Goal: Information Seeking & Learning: Understand process/instructions

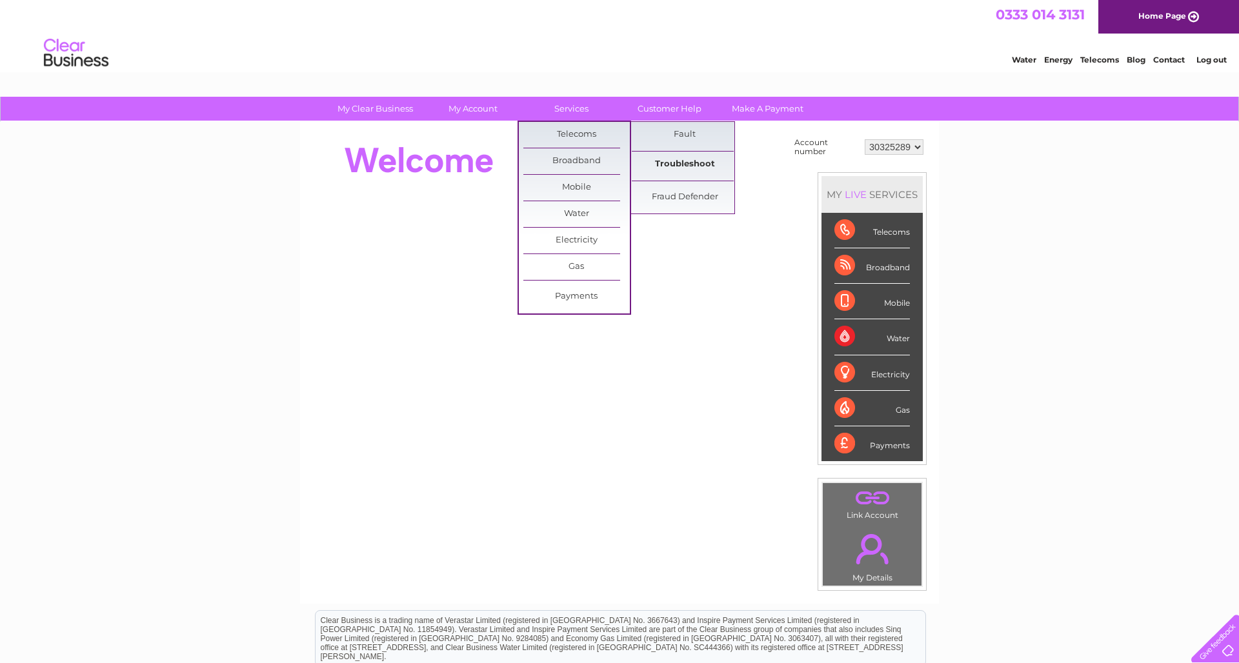
click at [687, 156] on link "Troubleshoot" at bounding box center [685, 165] width 106 height 26
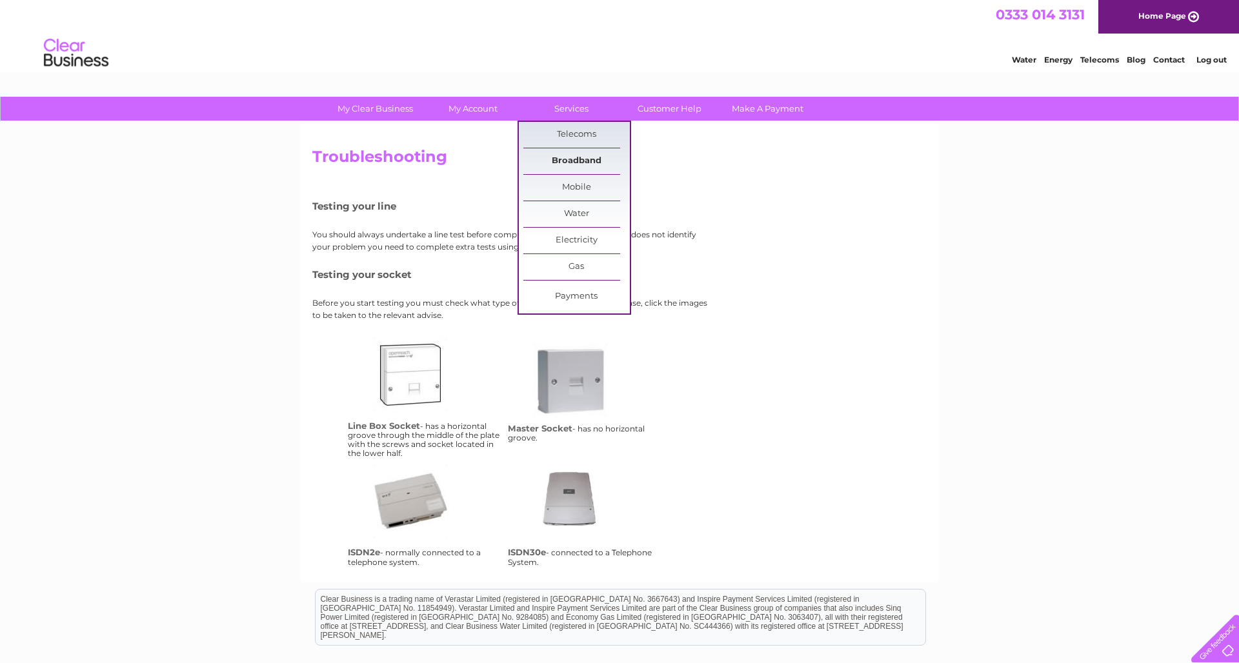
click at [577, 157] on link "Broadband" at bounding box center [576, 161] width 106 height 26
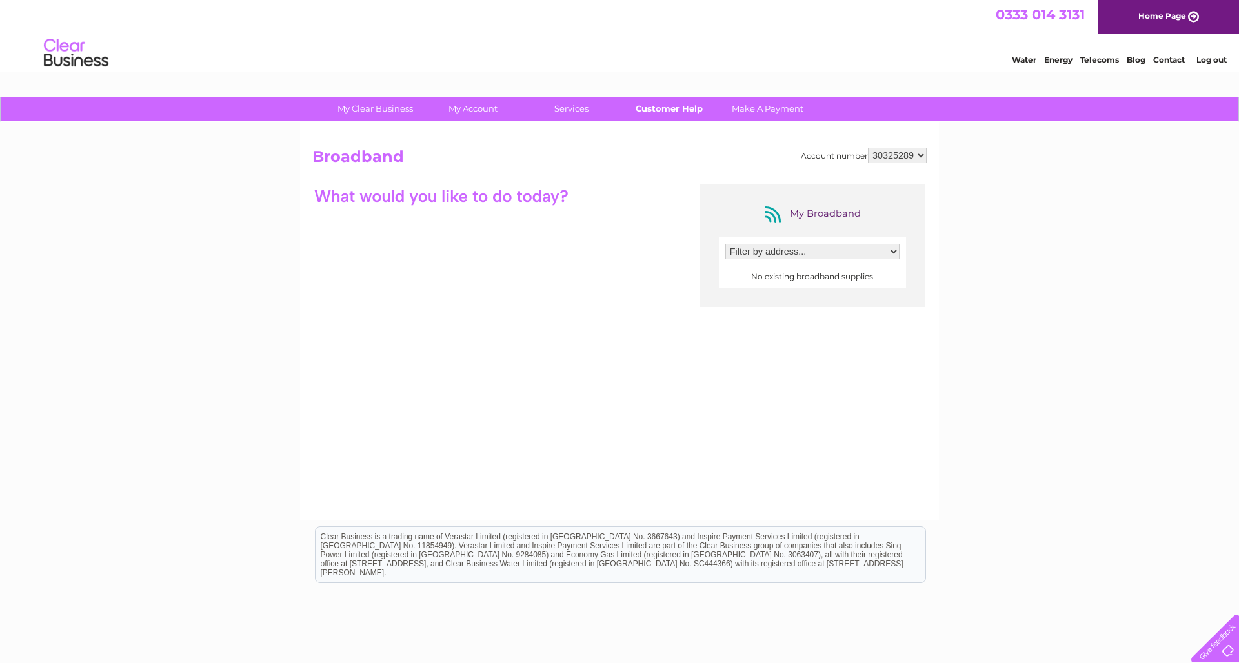
click at [670, 106] on link "Customer Help" at bounding box center [669, 109] width 106 height 24
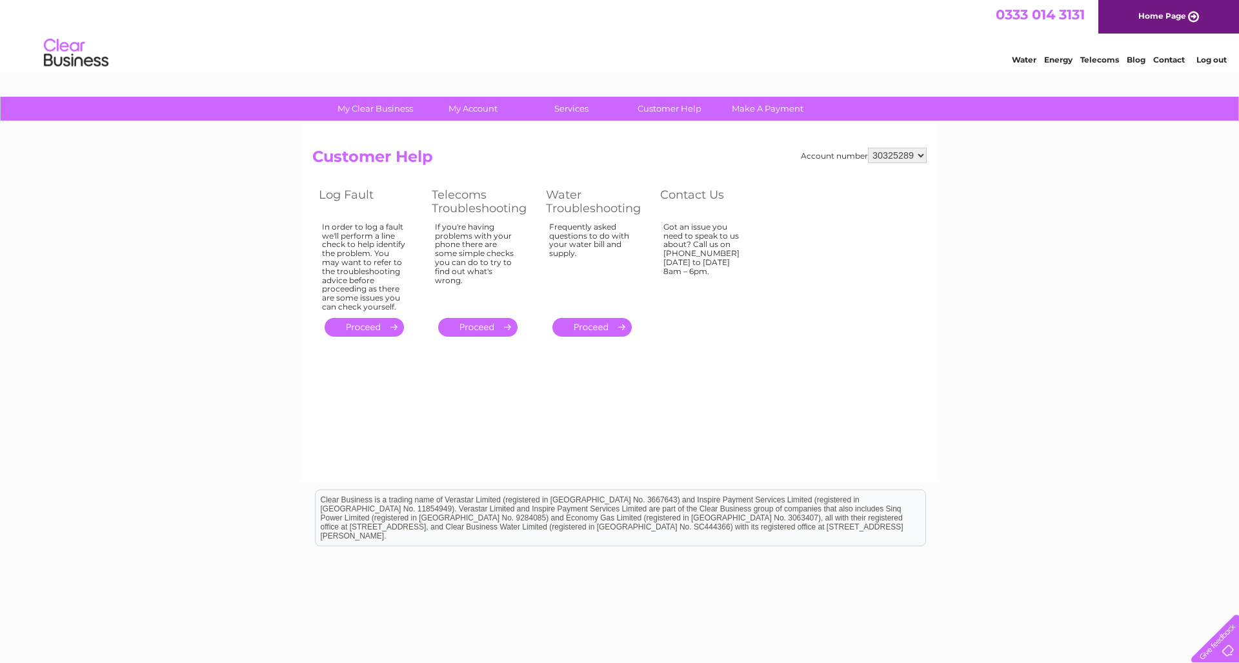
click at [479, 319] on link "." at bounding box center [477, 327] width 79 height 19
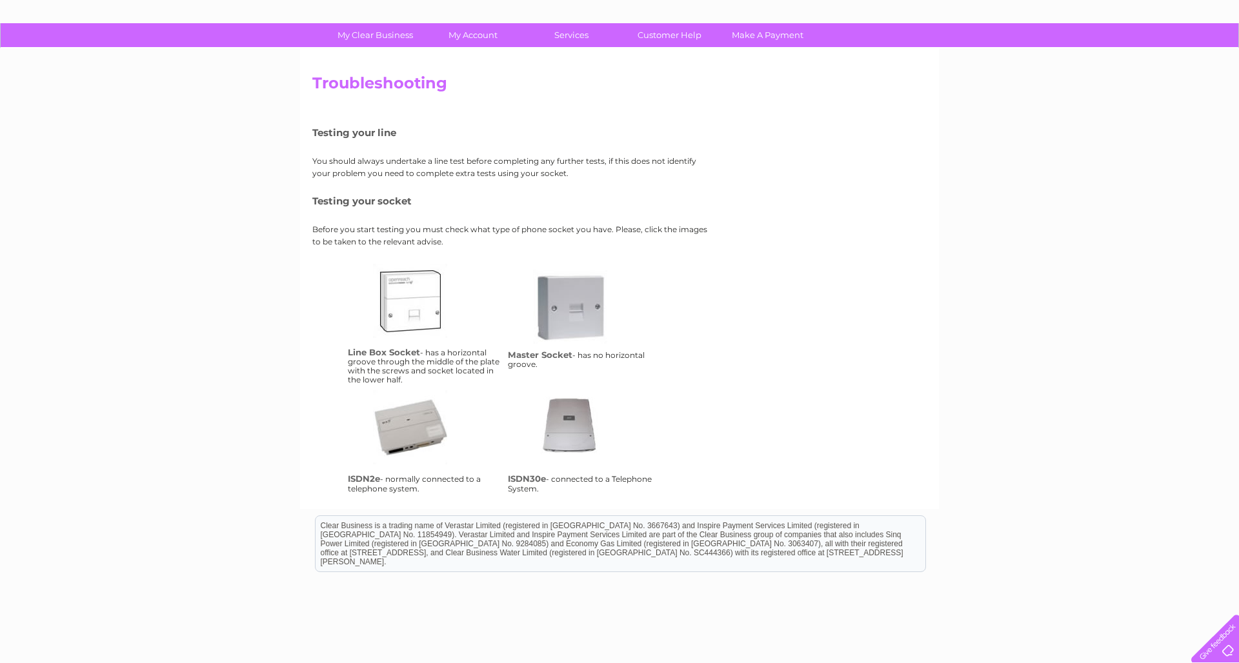
scroll to position [74, 0]
click at [570, 313] on link "ms" at bounding box center [584, 321] width 103 height 103
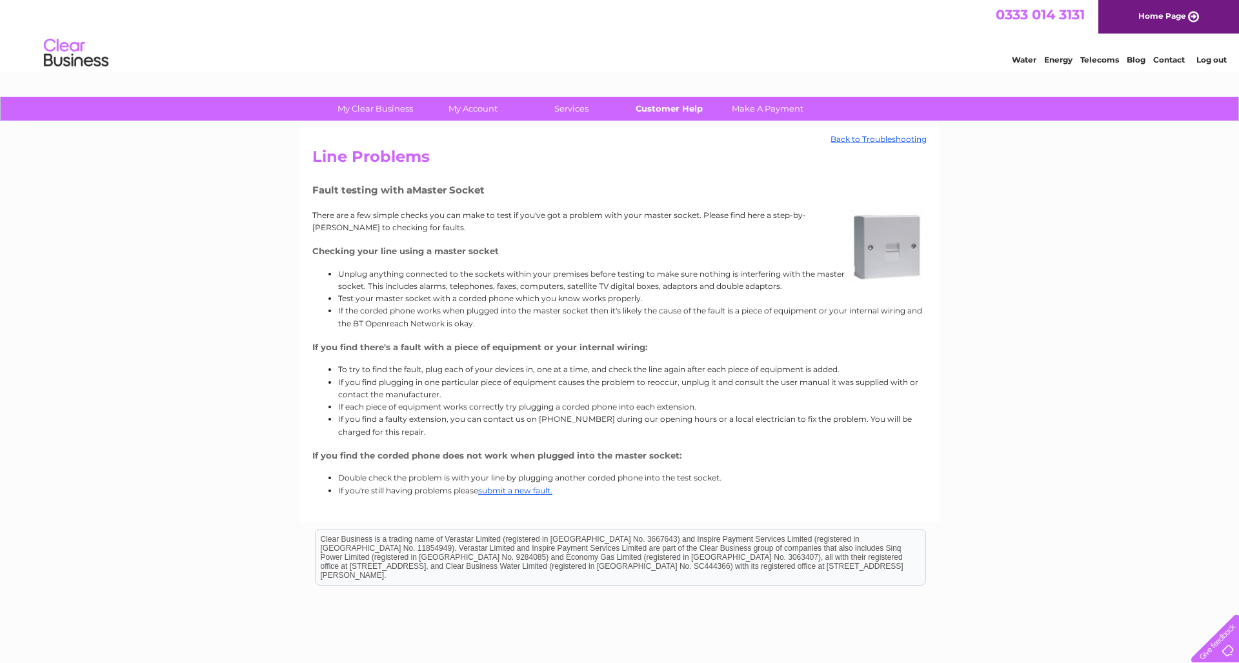
click at [670, 103] on link "Customer Help" at bounding box center [669, 109] width 106 height 24
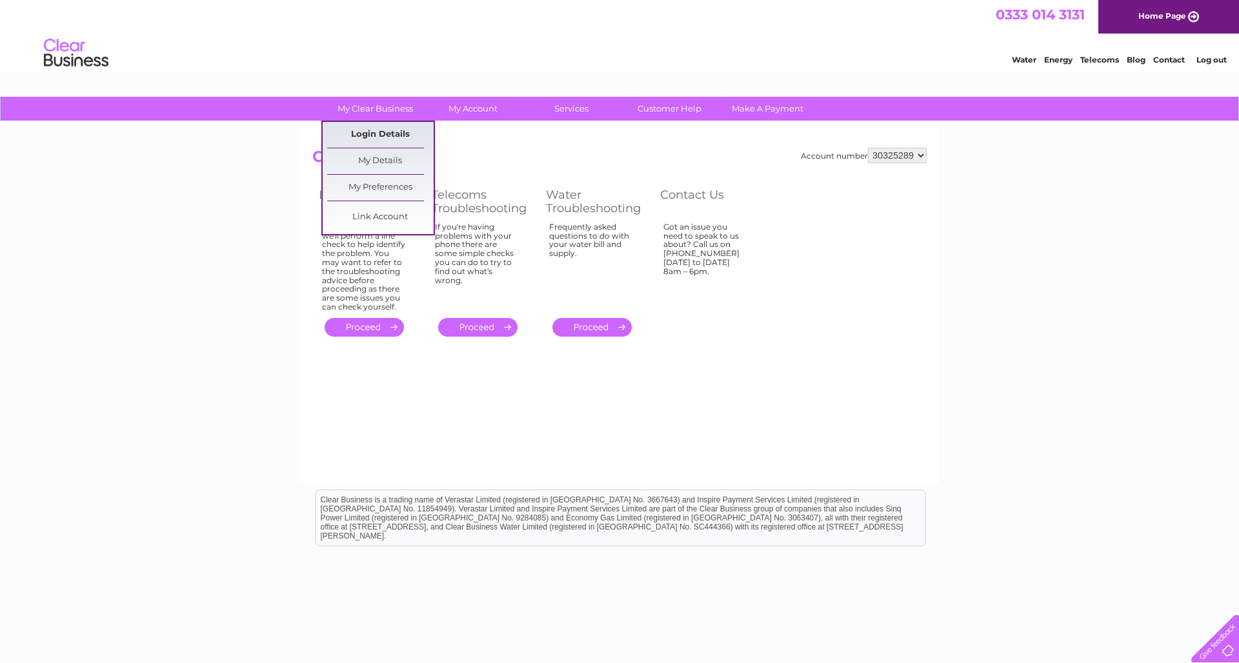
click at [363, 136] on link "Login Details" at bounding box center [380, 135] width 106 height 26
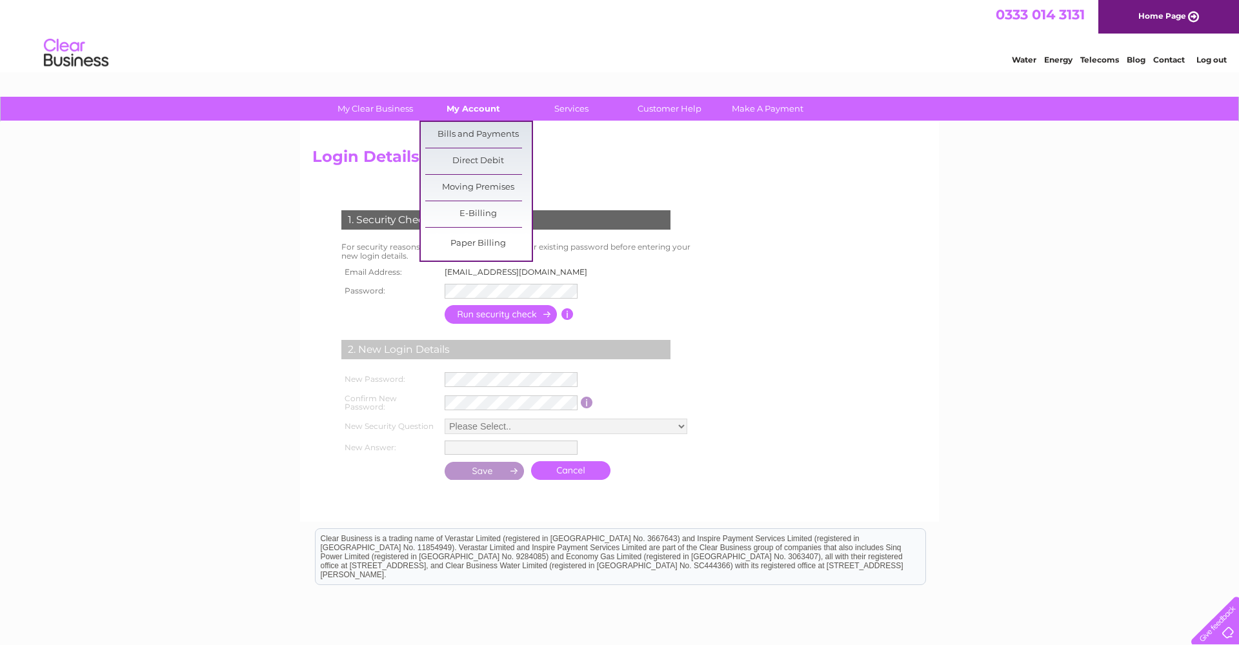
click at [464, 106] on link "My Account" at bounding box center [473, 109] width 106 height 24
